Goal: Transaction & Acquisition: Obtain resource

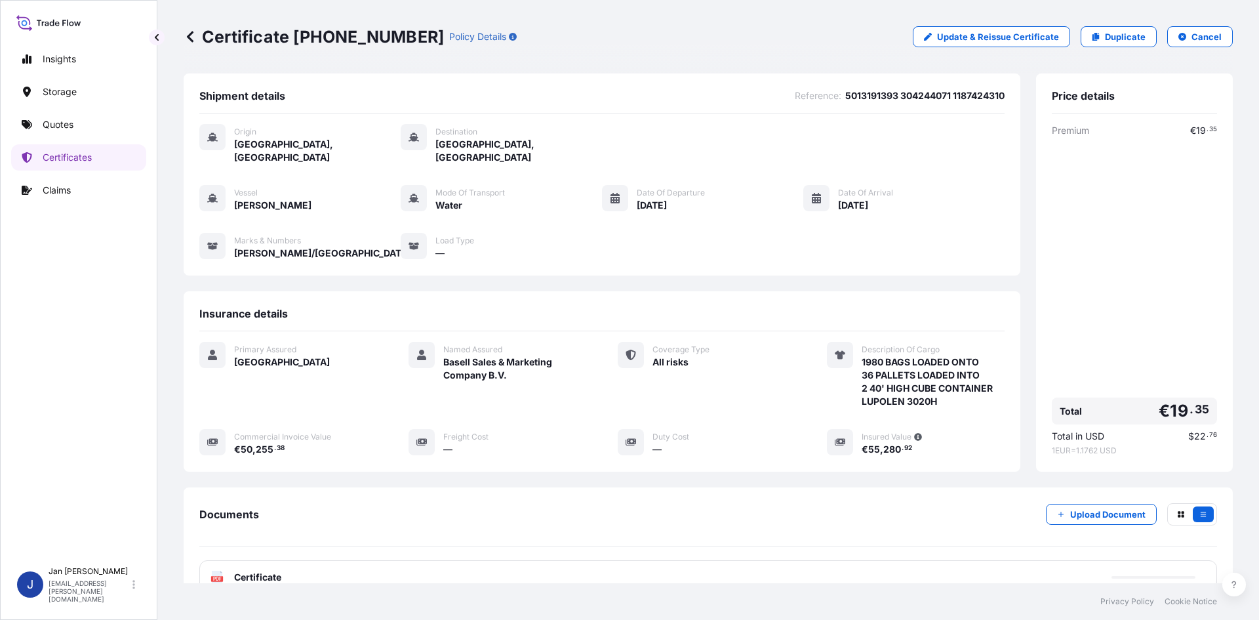
scroll to position [96, 0]
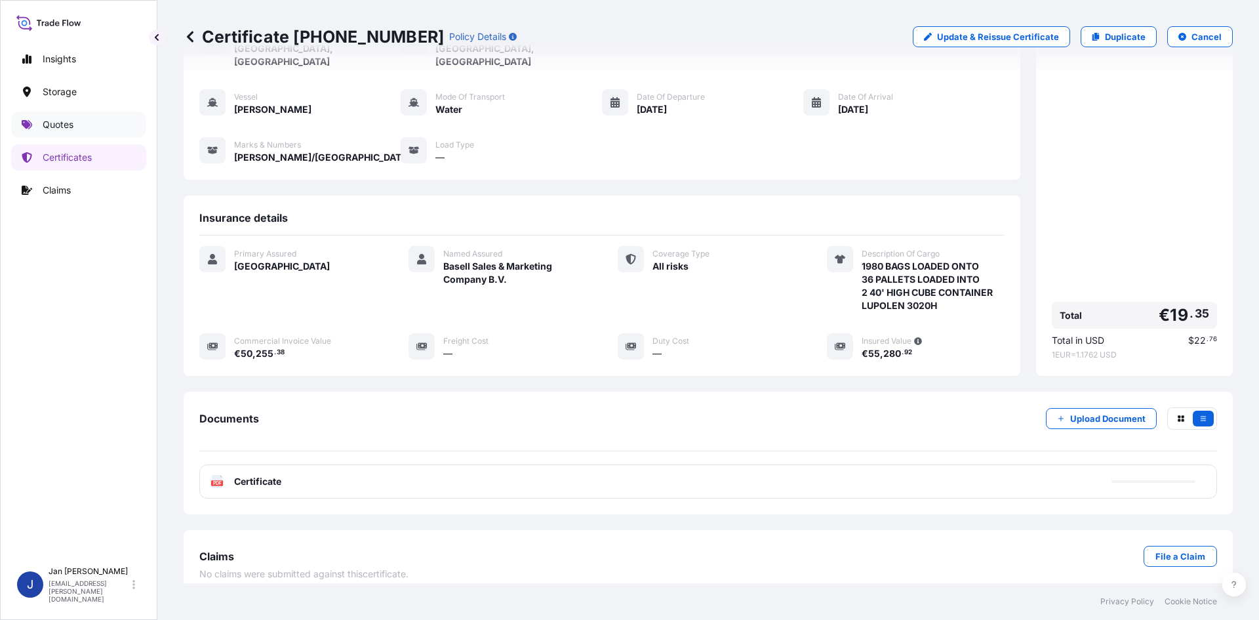
click at [62, 127] on p "Quotes" at bounding box center [58, 124] width 31 height 13
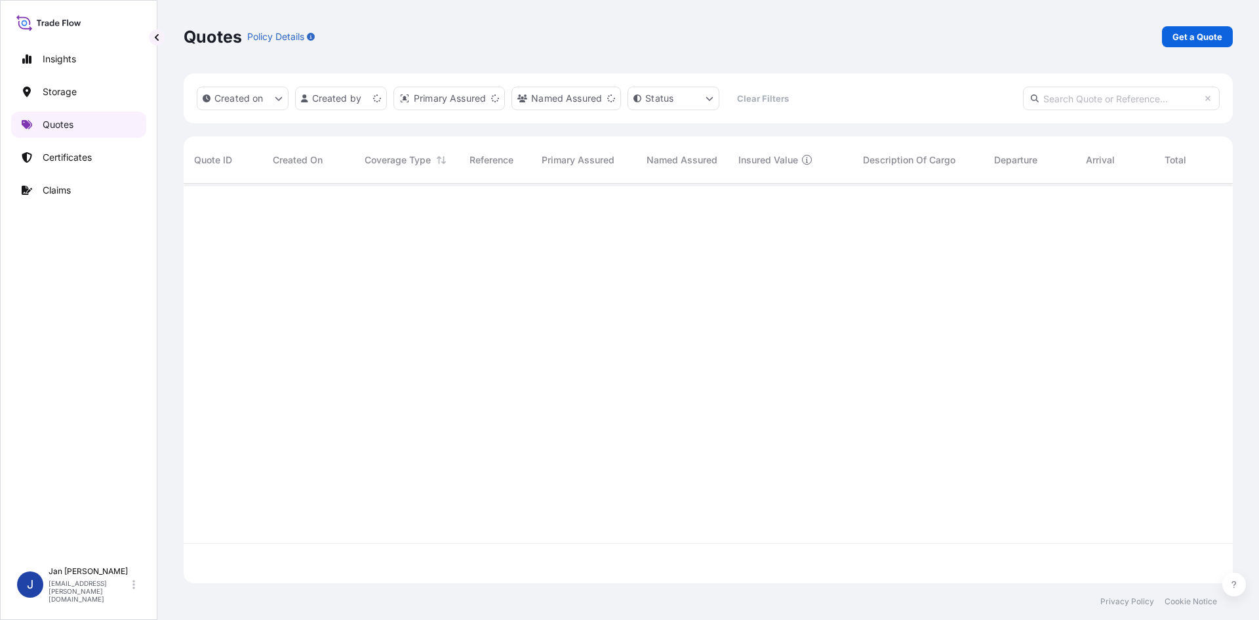
scroll to position [397, 1040]
click at [62, 127] on p "Quotes" at bounding box center [58, 124] width 31 height 13
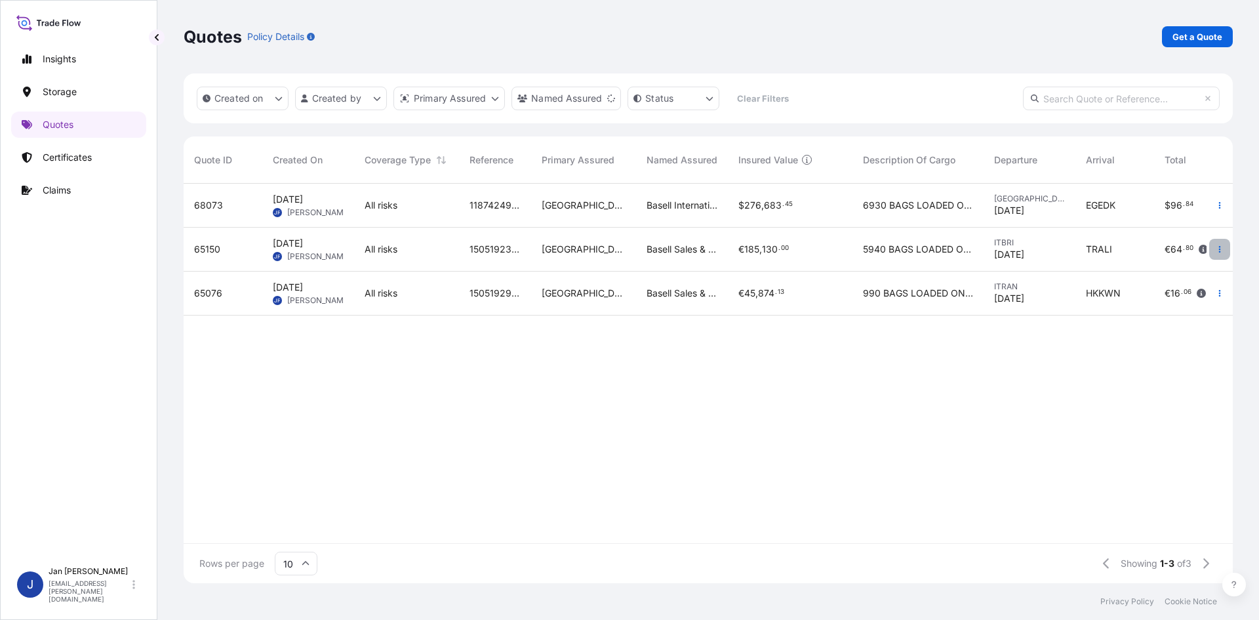
click at [1222, 249] on icon "button" at bounding box center [1220, 249] width 8 height 8
click at [1148, 277] on p "Duplicate quote" at bounding box center [1167, 275] width 68 height 13
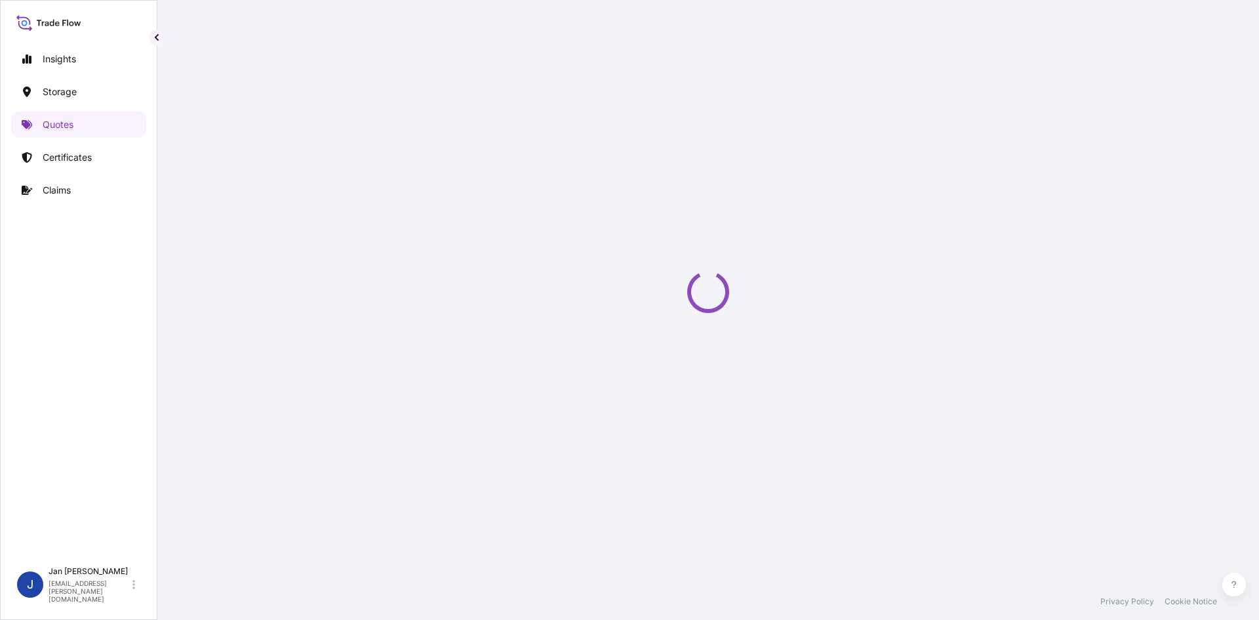
scroll to position [21, 0]
select select "Water"
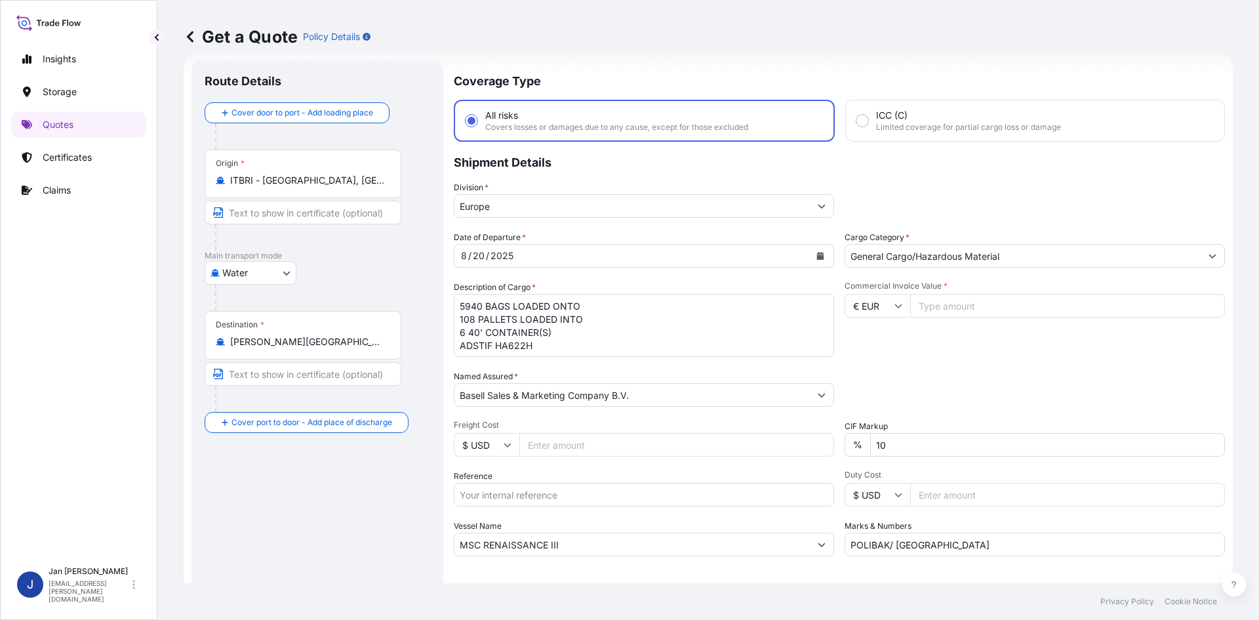
drag, startPoint x: 346, startPoint y: 186, endPoint x: 104, endPoint y: 186, distance: 242.7
click at [104, 186] on div "Insights Storage Quotes Certificates Claims J [PERSON_NAME] [EMAIL_ADDRESS][PER…" at bounding box center [629, 310] width 1259 height 620
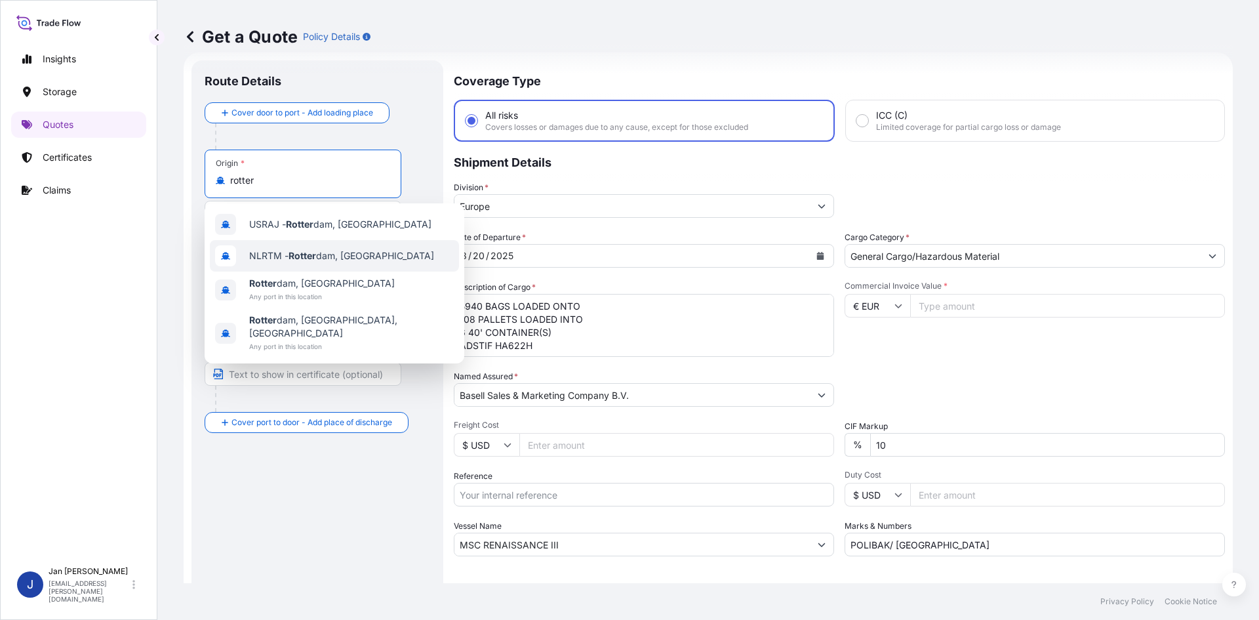
click at [331, 249] on div "NLRTM - [PERSON_NAME][GEOGRAPHIC_DATA], [GEOGRAPHIC_DATA]" at bounding box center [334, 255] width 249 height 31
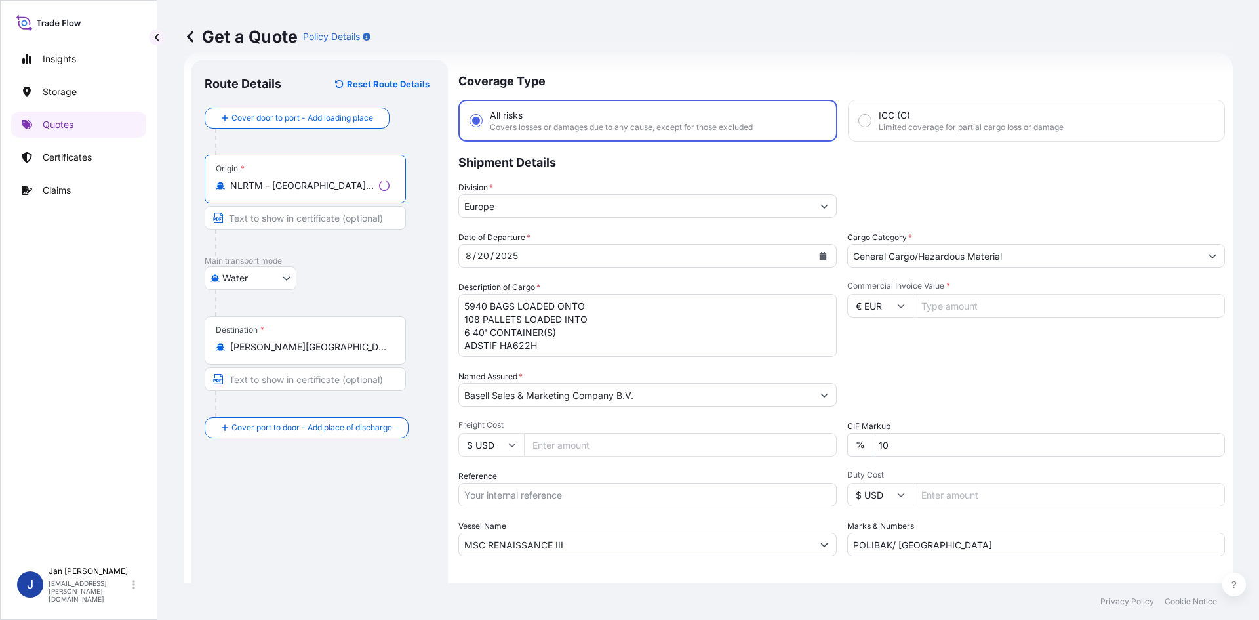
type input "NLRTM - [GEOGRAPHIC_DATA], [GEOGRAPHIC_DATA]"
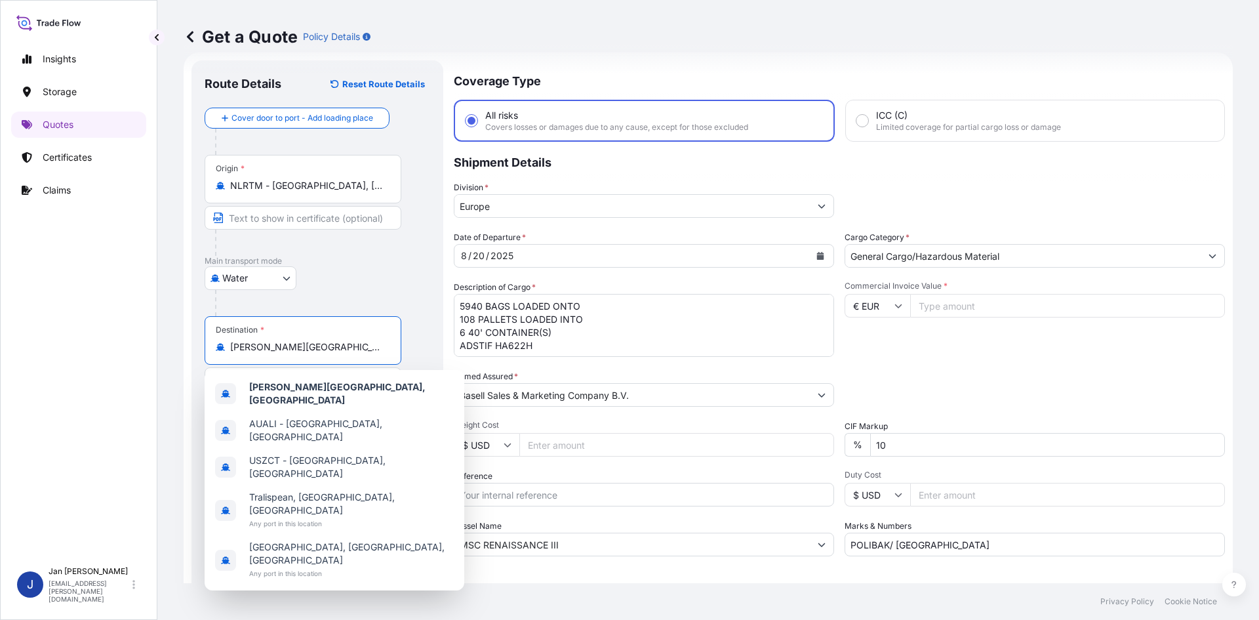
drag, startPoint x: 347, startPoint y: 345, endPoint x: 224, endPoint y: 342, distance: 123.3
click at [224, 342] on div "[PERSON_NAME][GEOGRAPHIC_DATA], [GEOGRAPHIC_DATA]" at bounding box center [303, 346] width 174 height 13
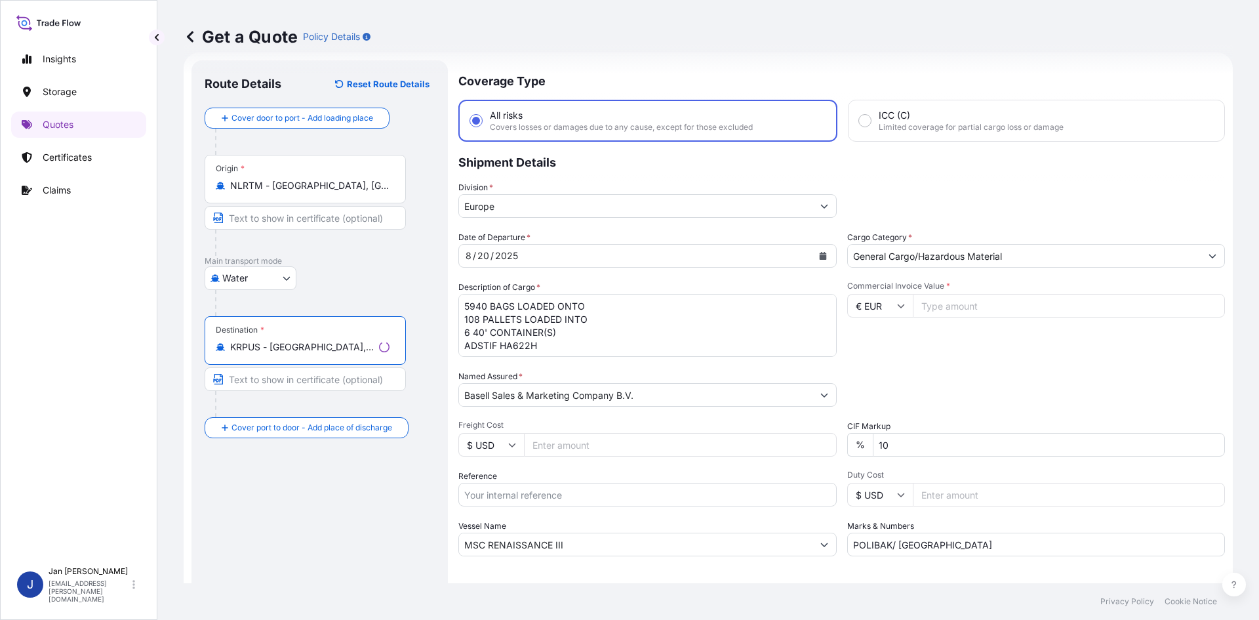
type input "KRPUS - [GEOGRAPHIC_DATA], [GEOGRAPHIC_DATA], [GEOGRAPHIC_DATA]"
drag, startPoint x: 347, startPoint y: 312, endPoint x: 243, endPoint y: 288, distance: 106.3
click at [243, 288] on form "Route Details Reset Route Details Cover door to port - Add loading place Place …" at bounding box center [708, 356] width 1049 height 609
click at [819, 256] on icon "Calendar" at bounding box center [821, 256] width 8 height 8
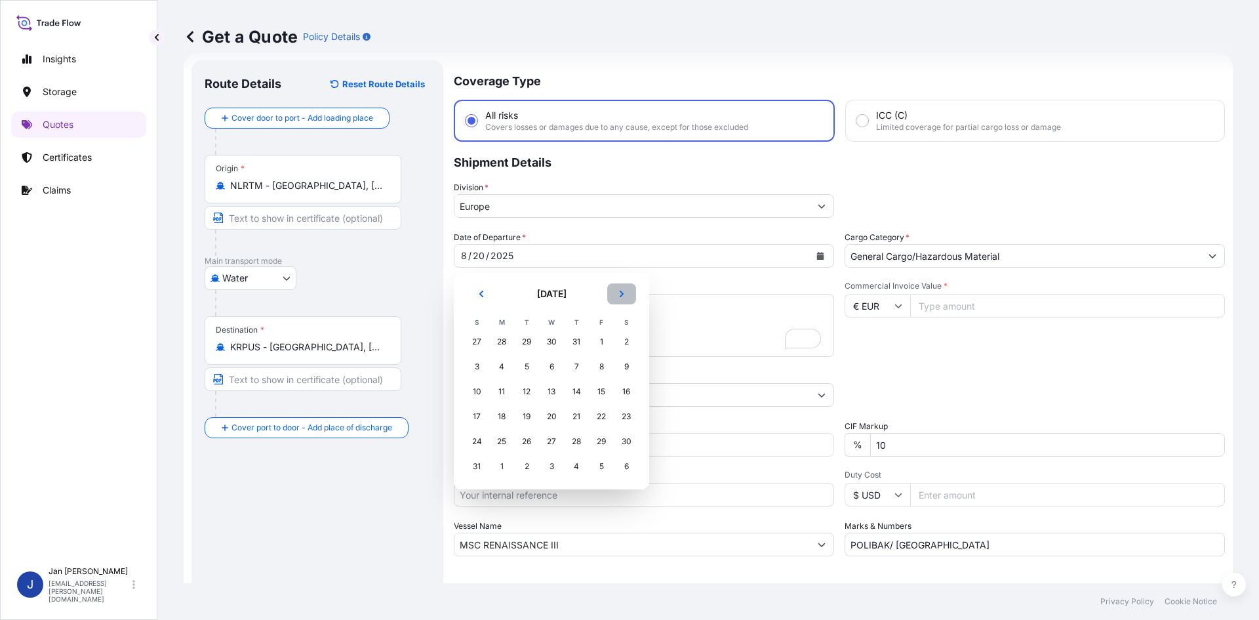
click at [624, 294] on icon "Next" at bounding box center [622, 294] width 8 height 8
click at [622, 368] on div "13" at bounding box center [627, 367] width 24 height 24
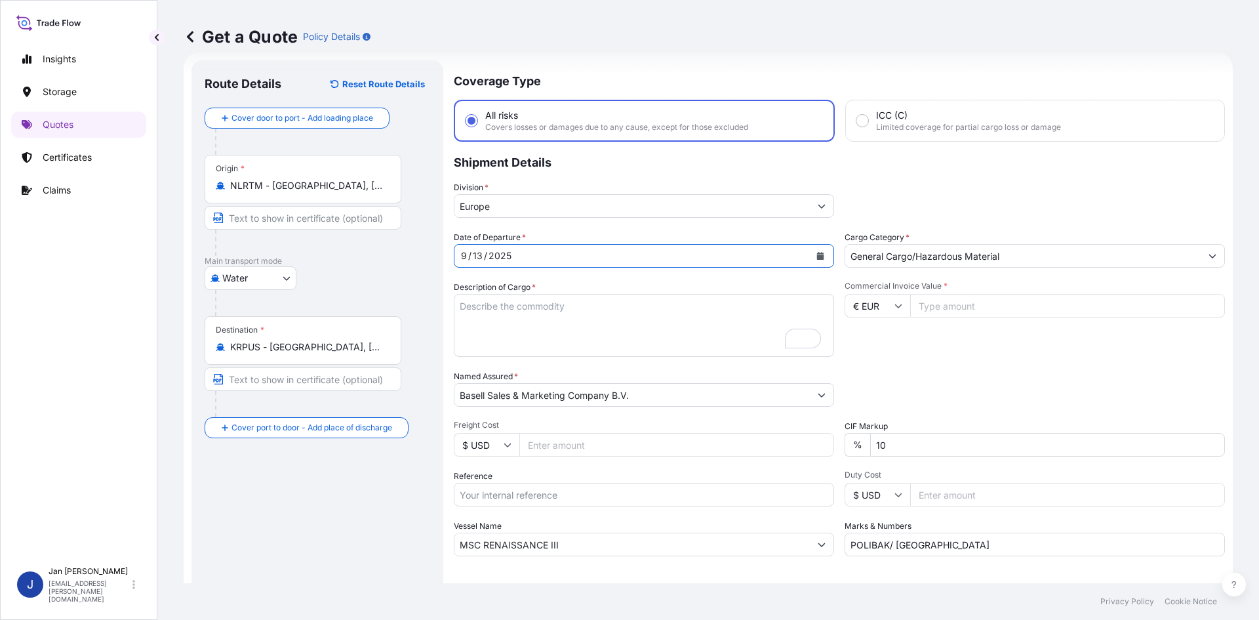
click at [514, 490] on input "Reference" at bounding box center [644, 495] width 380 height 24
paste input "5013222820 304260572"
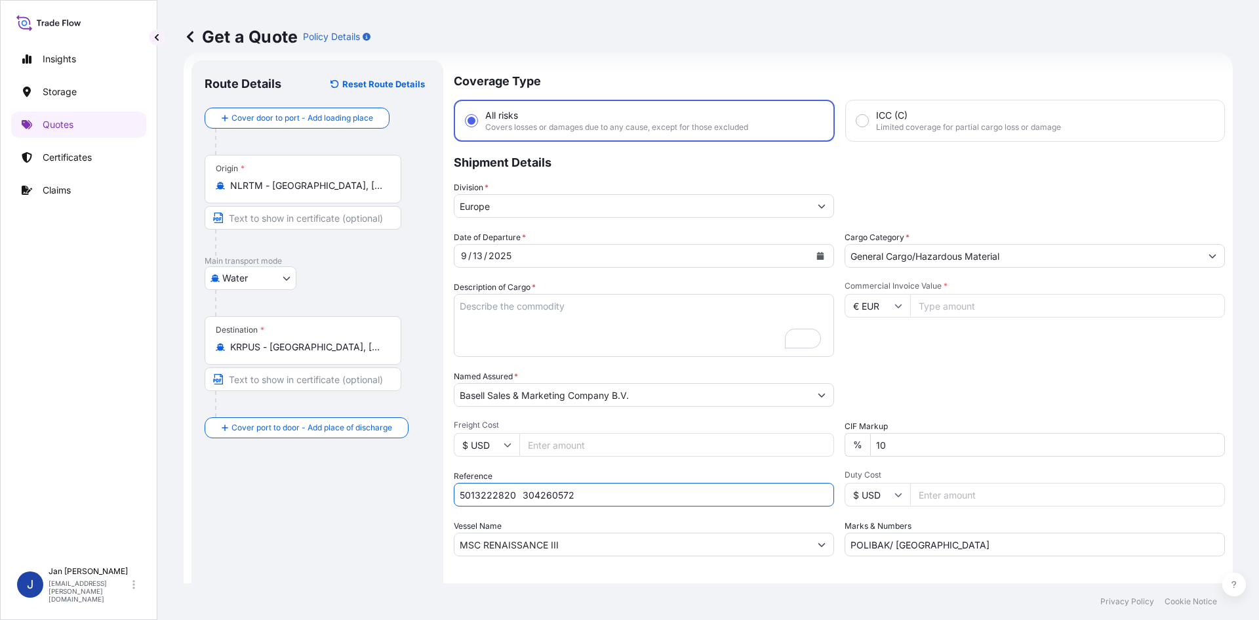
click at [516, 492] on input "5013222820 304260572" at bounding box center [644, 495] width 380 height 24
click at [601, 498] on input "5013222820 304260572" at bounding box center [644, 495] width 380 height 24
paste input "1187435831"
type input "5013222820 304260572 1187435831"
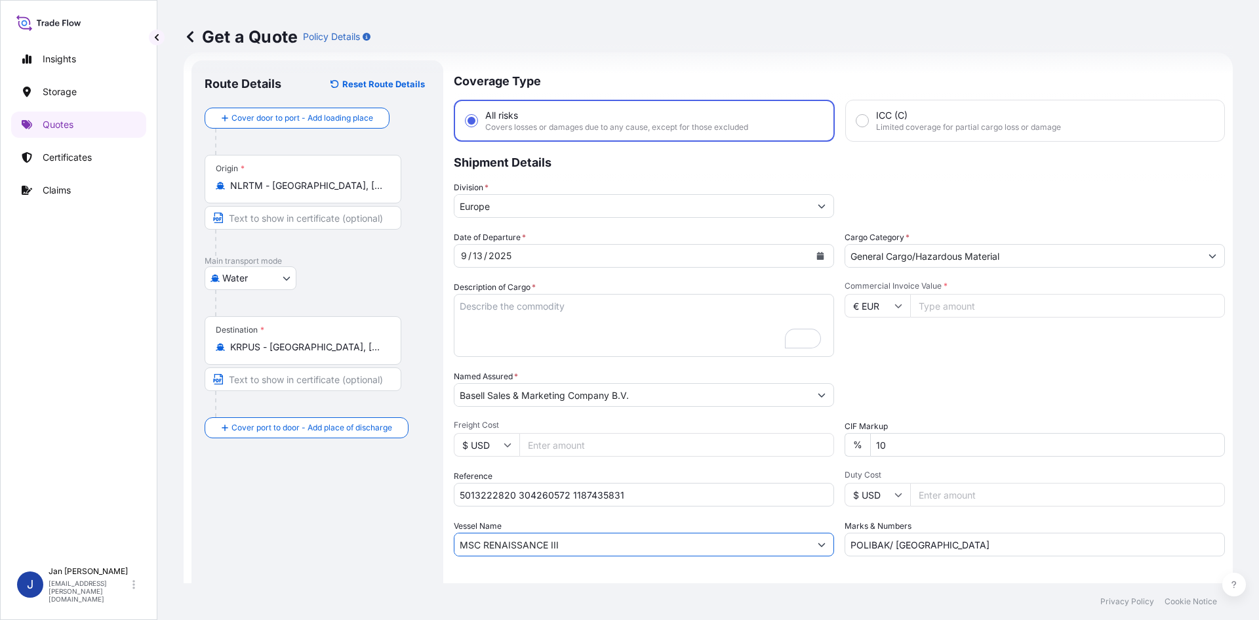
drag, startPoint x: 599, startPoint y: 549, endPoint x: 325, endPoint y: 551, distance: 274.2
click at [325, 551] on form "Route Details Reset Route Details Cover door to port - Add loading place Place …" at bounding box center [708, 356] width 1049 height 609
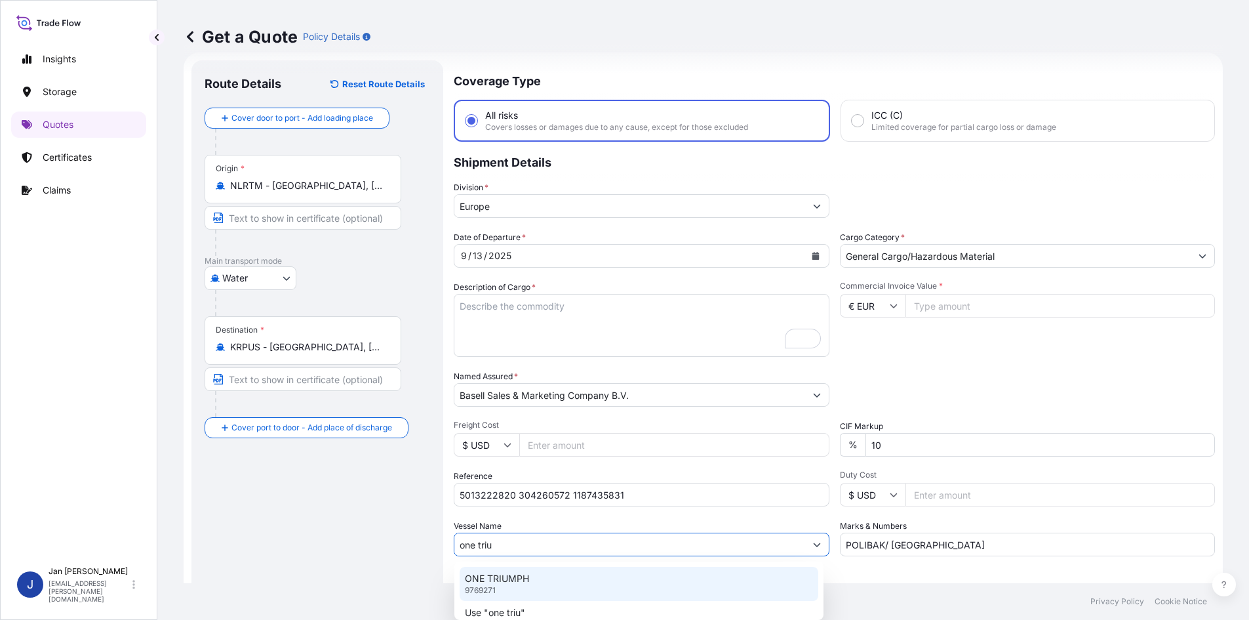
click at [561, 580] on div "ONE TRIUMPH 9769271" at bounding box center [639, 584] width 359 height 34
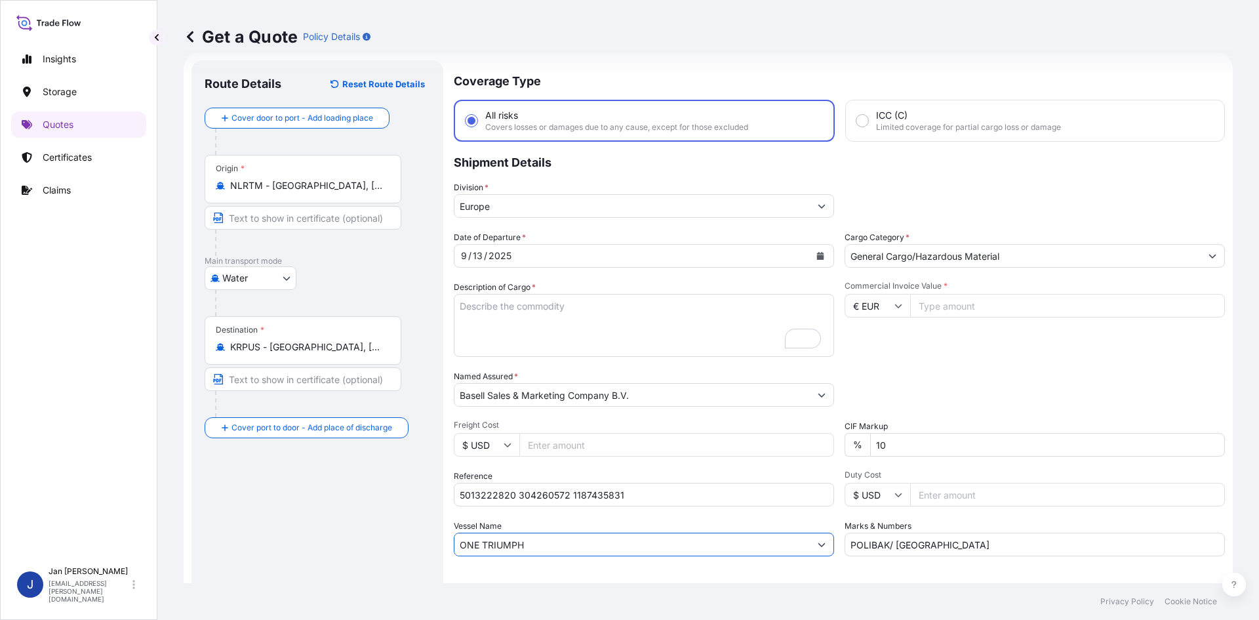
type input "ONE TRIUMPH"
click at [931, 307] on input "Commercial Invoice Value *" at bounding box center [1067, 306] width 315 height 24
type input "450000"
click at [895, 305] on icon at bounding box center [899, 306] width 8 height 8
click at [860, 392] on div "$ USD" at bounding box center [872, 396] width 55 height 25
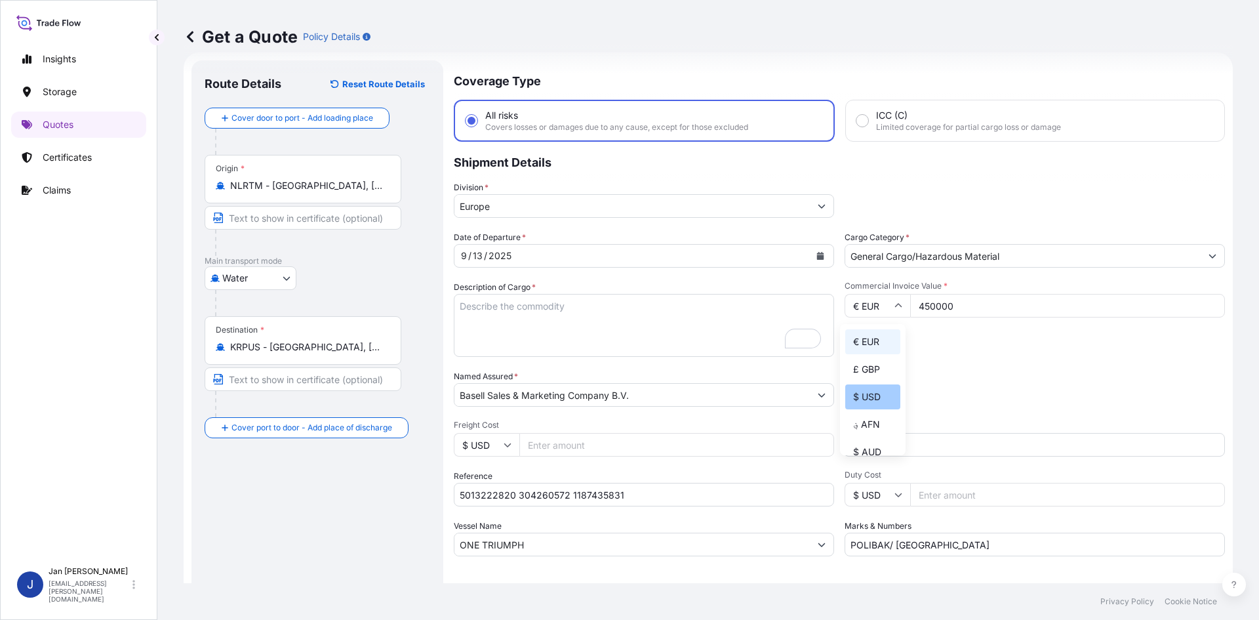
type input "$ USD"
click at [701, 546] on div "Date of Departure * [DATE] Cargo Category * General Cargo/Hazardous Material De…" at bounding box center [839, 393] width 771 height 325
drag, startPoint x: 594, startPoint y: 321, endPoint x: 537, endPoint y: 312, distance: 57.8
click at [591, 319] on textarea "5940 BAGS LOADED ONTO 108 PALLETS LOADED INTO 6 40' CONTAINER(S) ADSTIF HA622H" at bounding box center [644, 325] width 380 height 63
paste textarea "BIG BAGS LOADED ONTO 20 PALLETS LOADED INTO 1 40' HIGH CUBE CONTAINER 20.000 MT…"
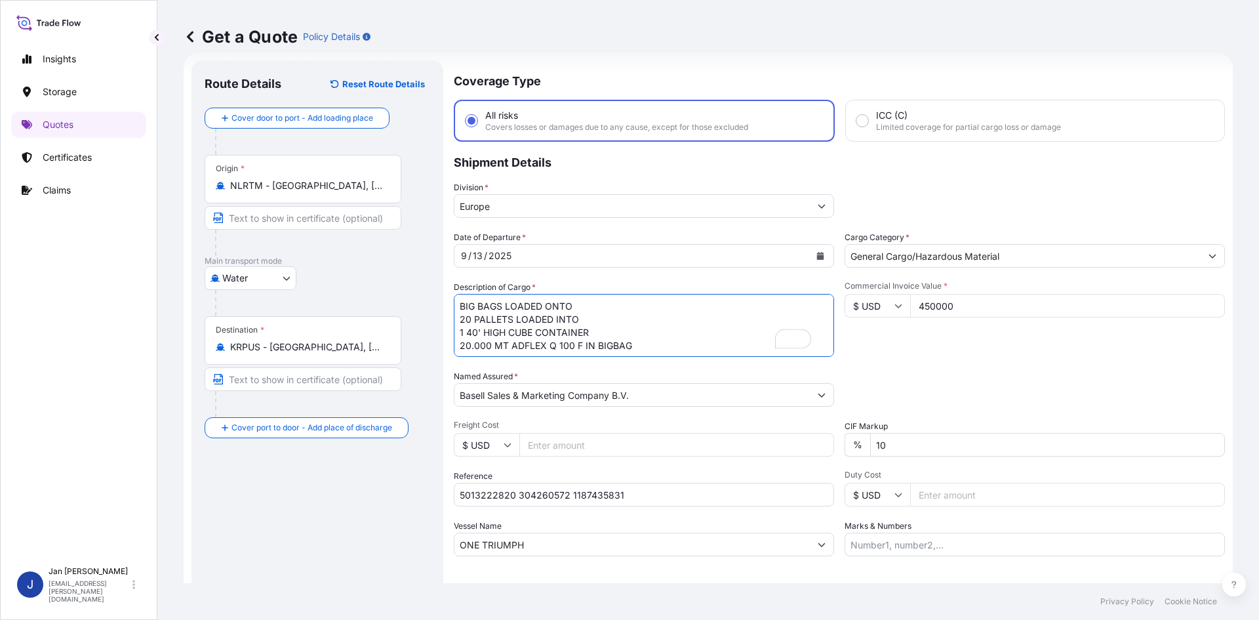
click at [454, 302] on textarea "5940 BAGS LOADED ONTO 108 PALLETS LOADED INTO 6 40' CONTAINER(S) ADSTIF HA622H" at bounding box center [644, 325] width 380 height 63
type textarea "20 BIG BAGS LOADED ONTO 20 PALLETS LOADED INTO 1 40' HIGH CUBE CONTAINER 20.000…"
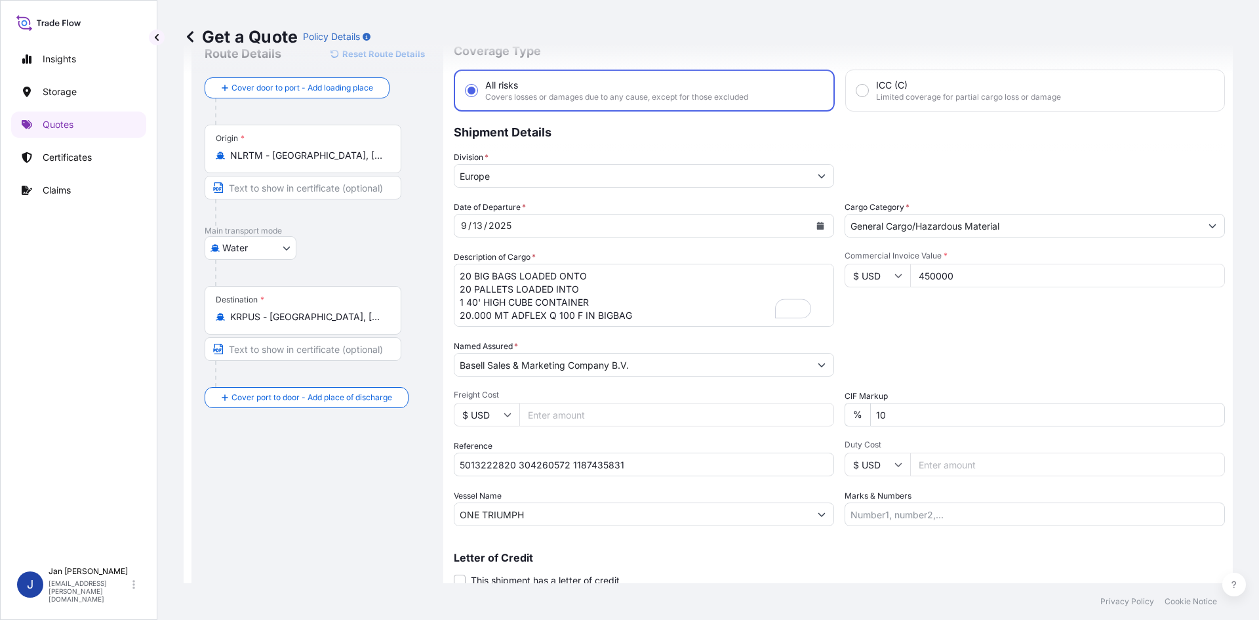
scroll to position [100, 0]
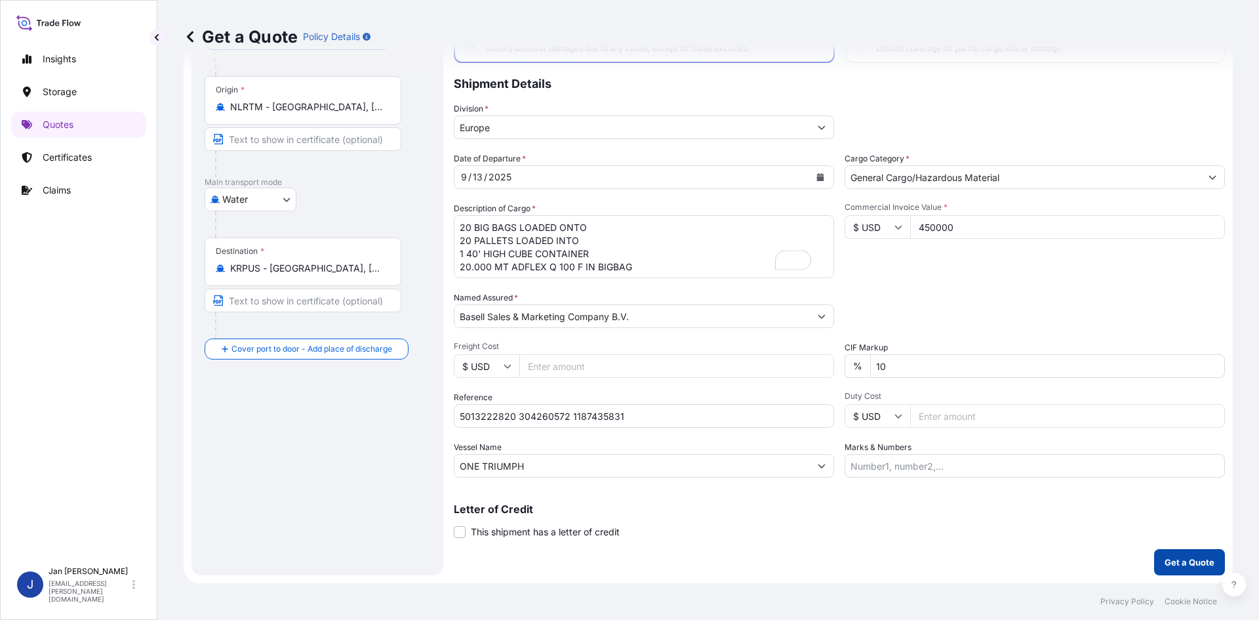
click at [1177, 568] on p "Get a Quote" at bounding box center [1190, 562] width 50 height 13
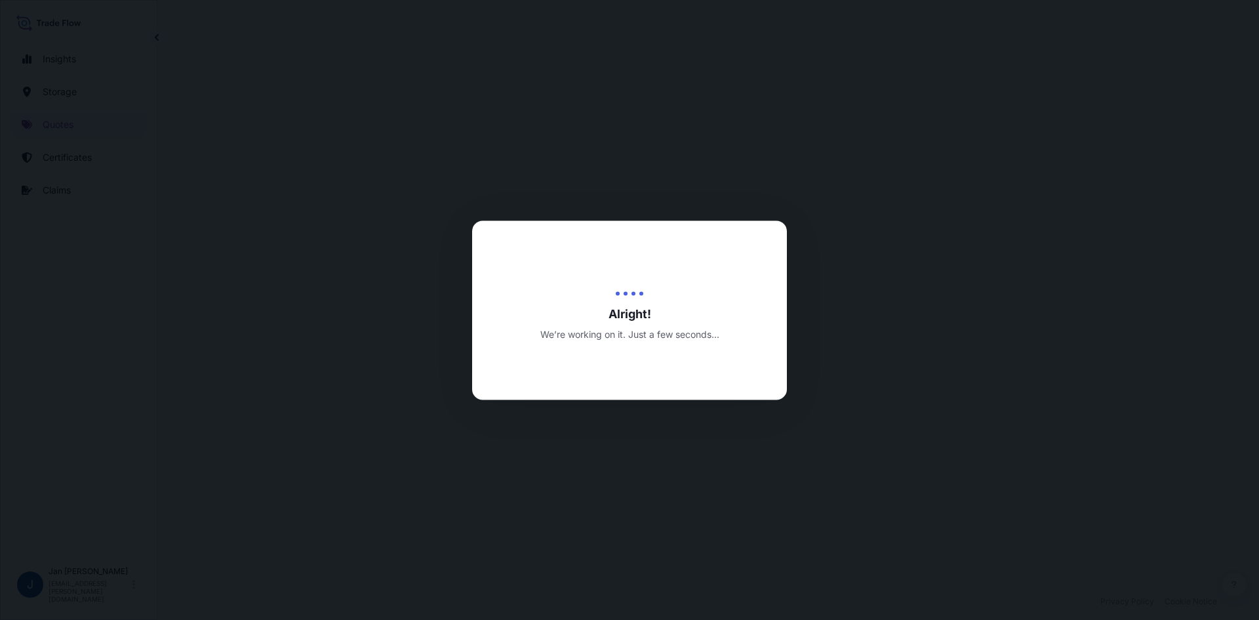
select select "Water"
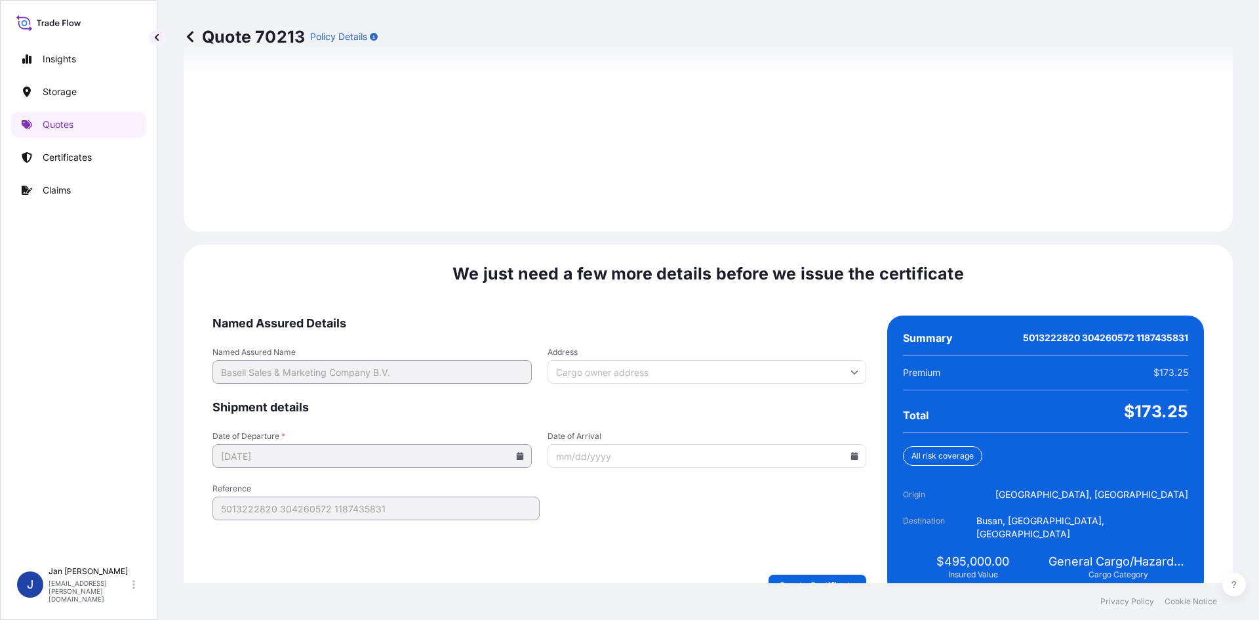
scroll to position [1813, 0]
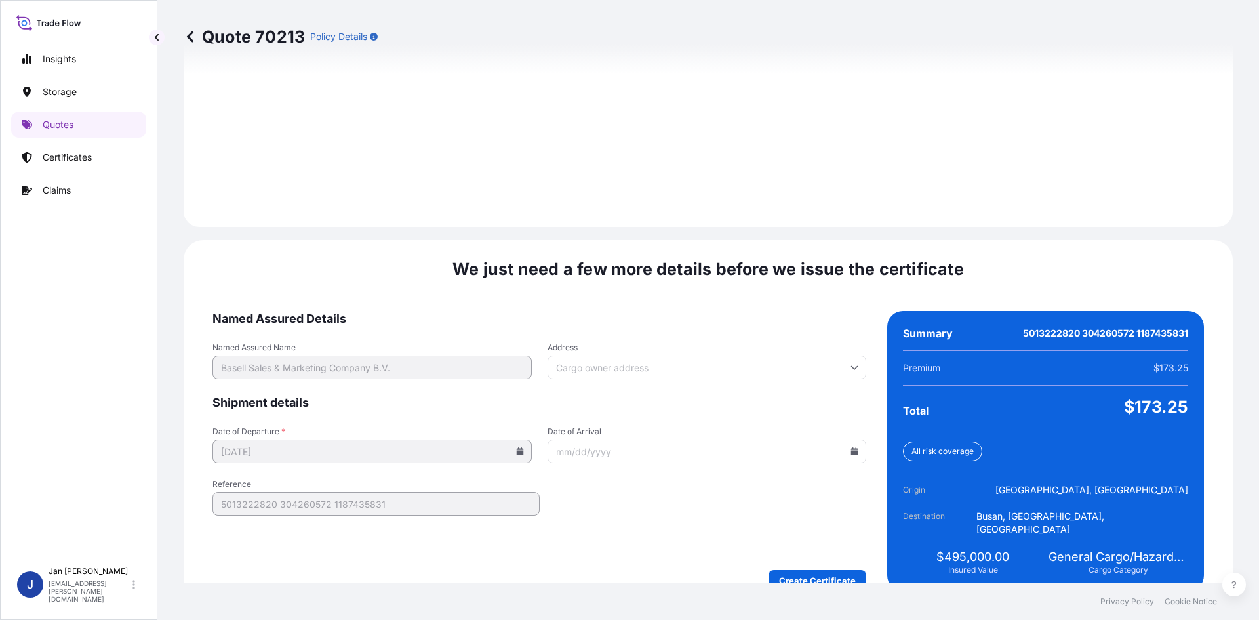
click at [855, 445] on input "Date of Arrival" at bounding box center [707, 451] width 319 height 24
click at [853, 439] on input "Date of Arrival" at bounding box center [707, 451] width 319 height 24
click at [843, 439] on input "Date of Arrival" at bounding box center [707, 451] width 319 height 24
click at [851, 447] on icon at bounding box center [854, 451] width 7 height 8
click at [789, 218] on icon at bounding box center [791, 217] width 5 height 8
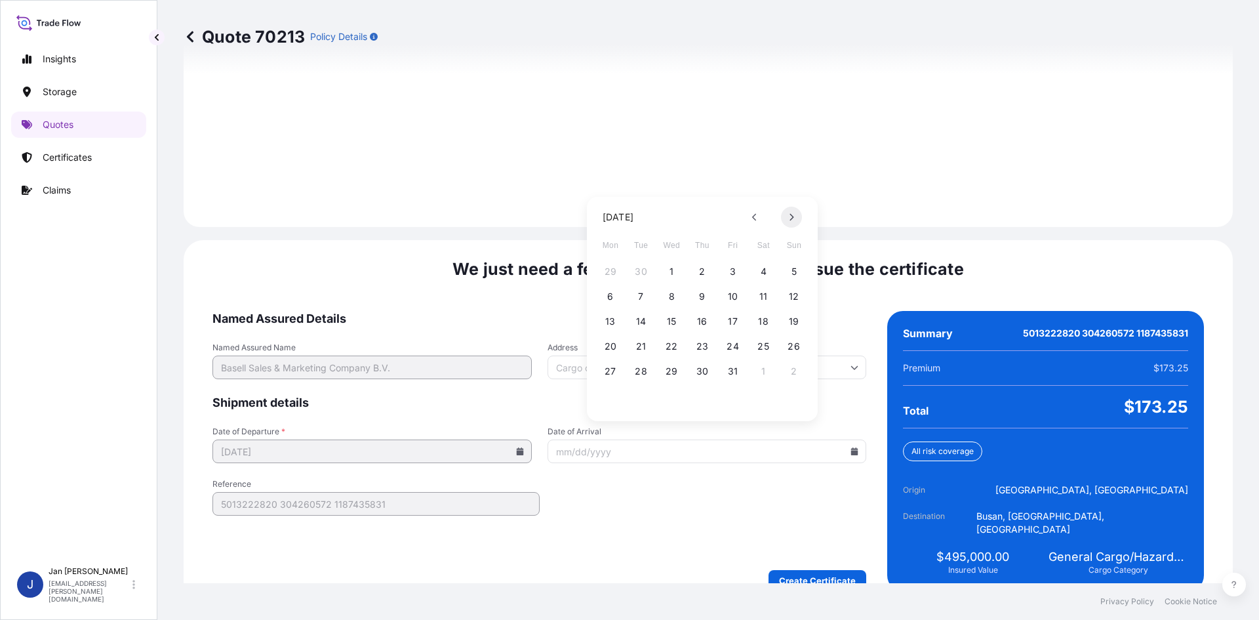
click at [790, 218] on icon at bounding box center [791, 217] width 5 height 8
click at [667, 296] on button "5" at bounding box center [671, 296] width 21 height 21
type input "[DATE]"
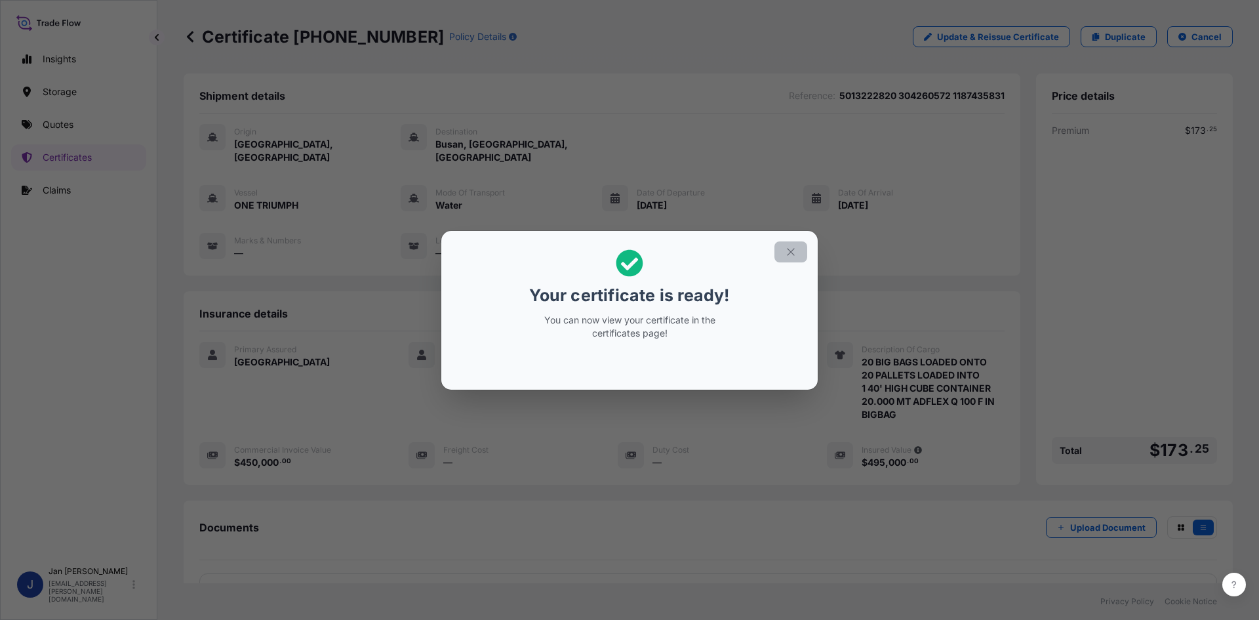
click at [791, 253] on icon "button" at bounding box center [791, 252] width 12 height 12
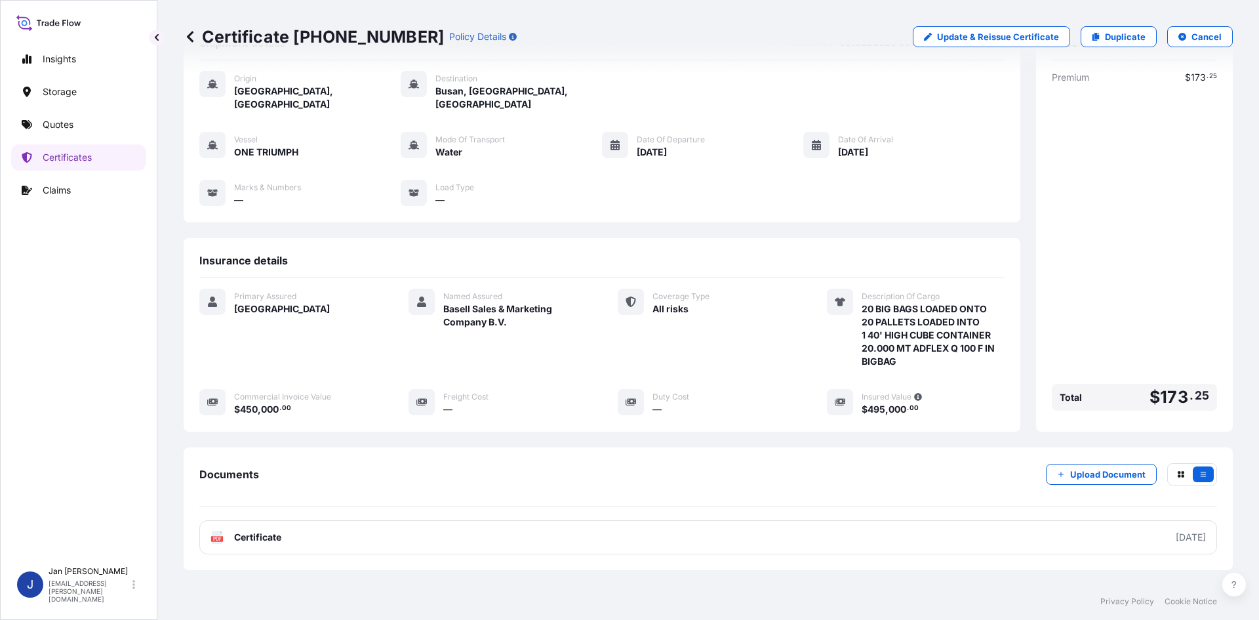
scroll to position [109, 0]
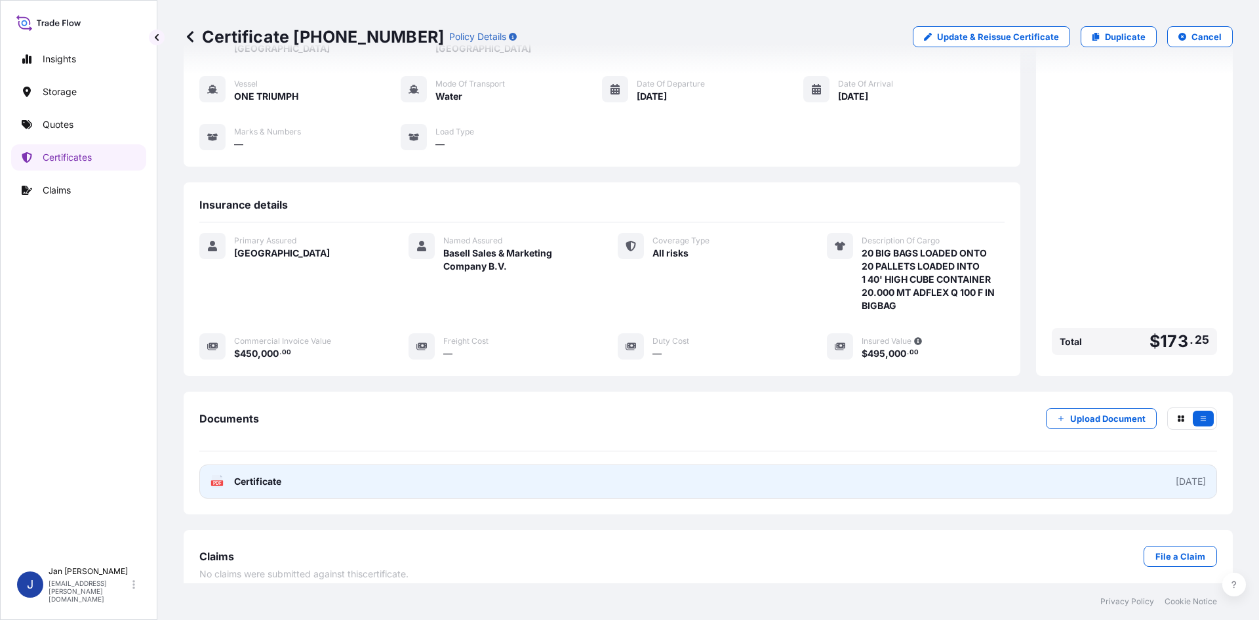
click at [229, 475] on div "PDF Certificate" at bounding box center [246, 481] width 71 height 13
